Goal: Find specific fact

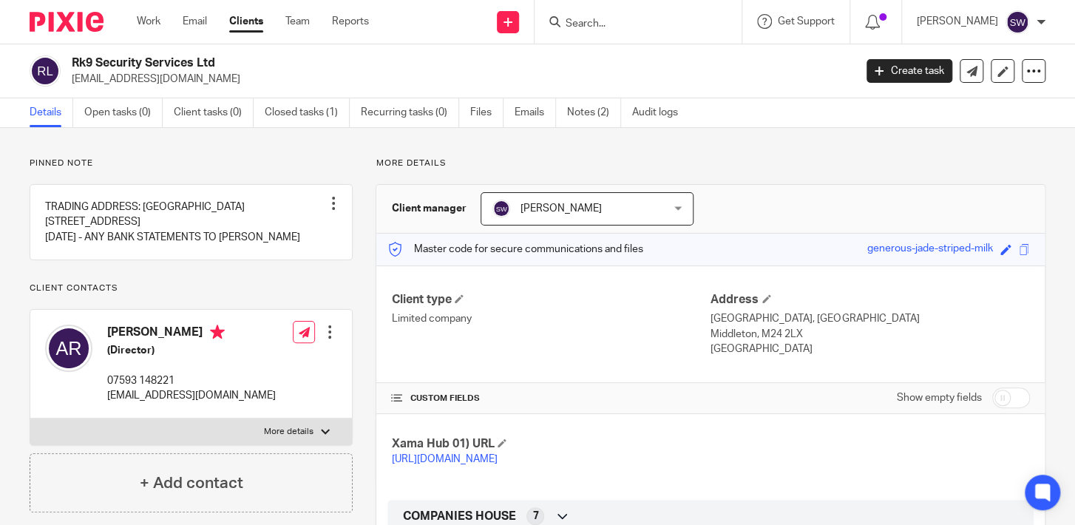
scroll to position [571, 0]
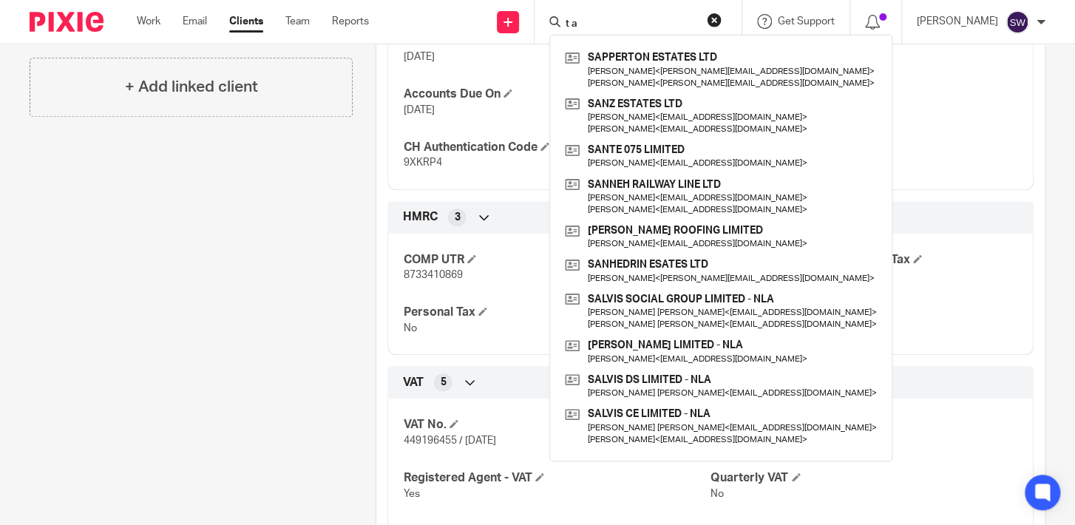
drag, startPoint x: 625, startPoint y: 24, endPoint x: 557, endPoint y: 30, distance: 67.6
click at [564, 30] on input "t a" at bounding box center [630, 24] width 133 height 13
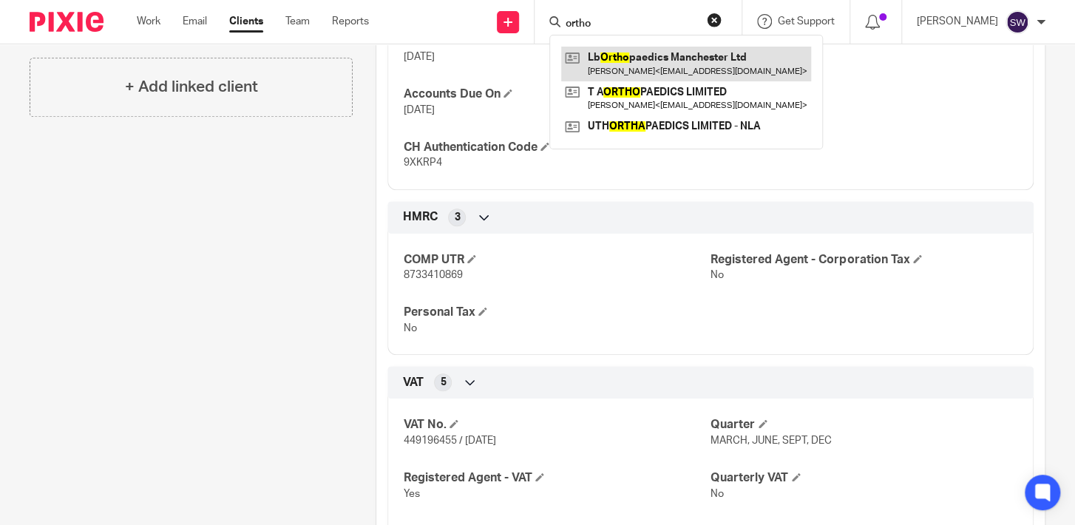
type input "ortho"
click at [689, 67] on link at bounding box center [686, 64] width 250 height 34
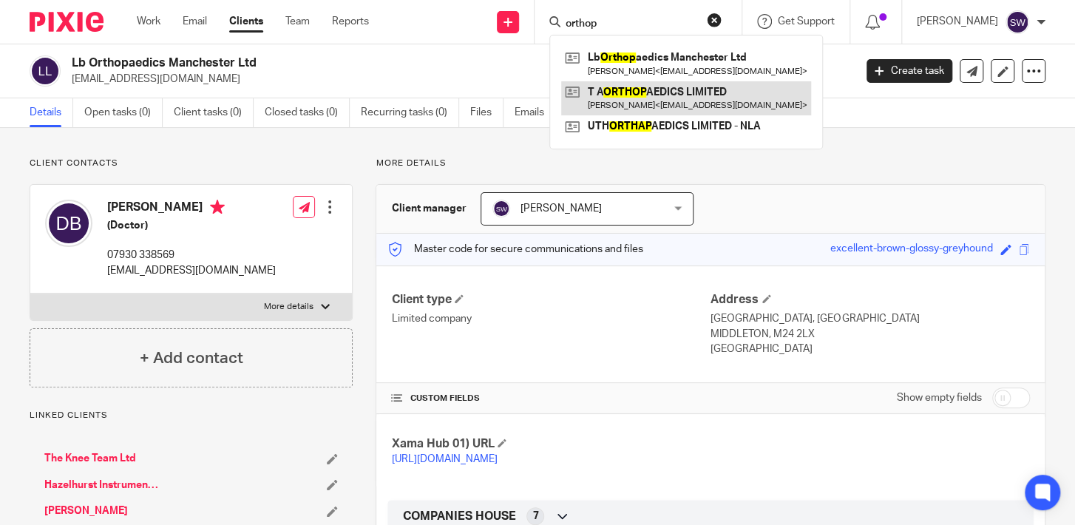
type input "orthop"
click at [645, 94] on link at bounding box center [686, 98] width 250 height 34
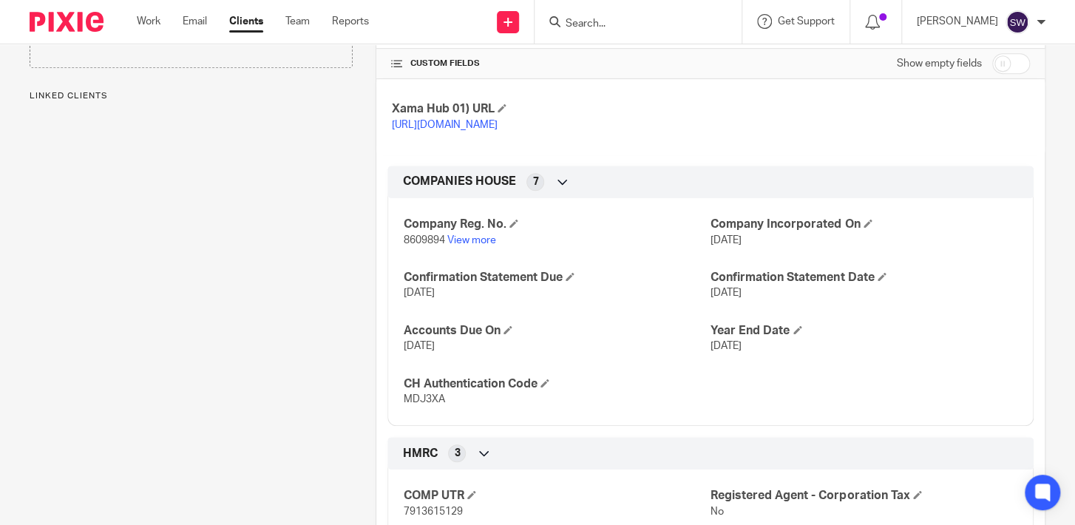
scroll to position [357, 0]
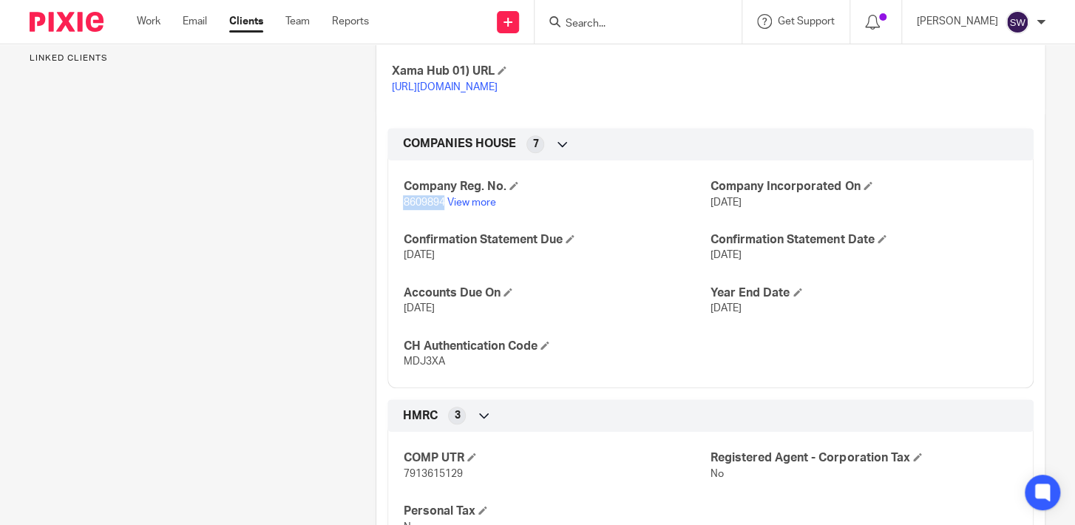
drag, startPoint x: 441, startPoint y: 217, endPoint x: 400, endPoint y: 221, distance: 41.6
click at [403, 208] on span "8609894" at bounding box center [423, 202] width 41 height 10
copy span "8609894"
drag, startPoint x: 445, startPoint y: 380, endPoint x: 404, endPoint y: 380, distance: 40.7
click at [404, 369] on p "MDJ3XA" at bounding box center [556, 361] width 307 height 15
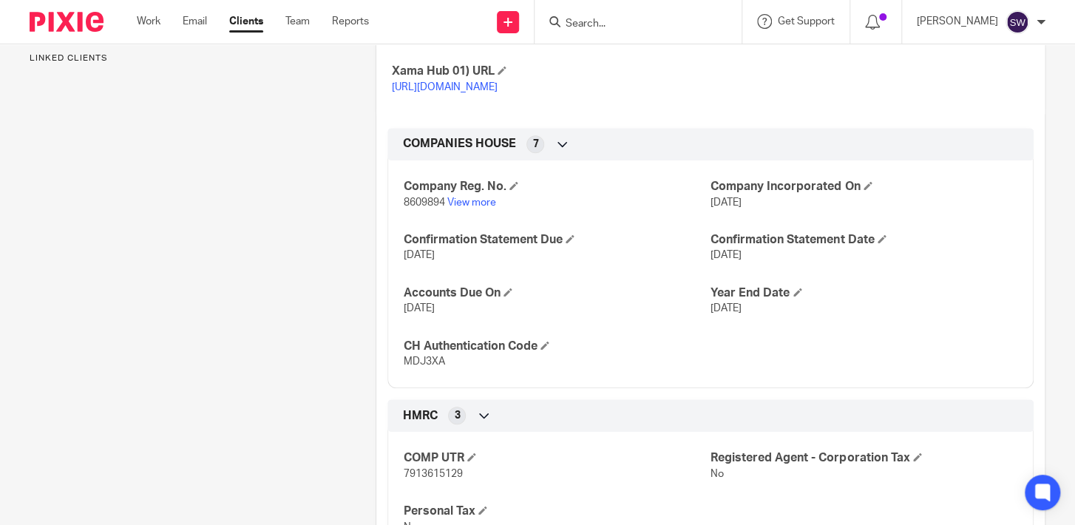
click at [443, 369] on p "MDJ3XA" at bounding box center [556, 361] width 307 height 15
drag, startPoint x: 443, startPoint y: 375, endPoint x: 415, endPoint y: 377, distance: 28.1
click at [415, 369] on p "MDJ3XA" at bounding box center [556, 361] width 307 height 15
copy span "MDJ3XA"
